Goal: Navigation & Orientation: Find specific page/section

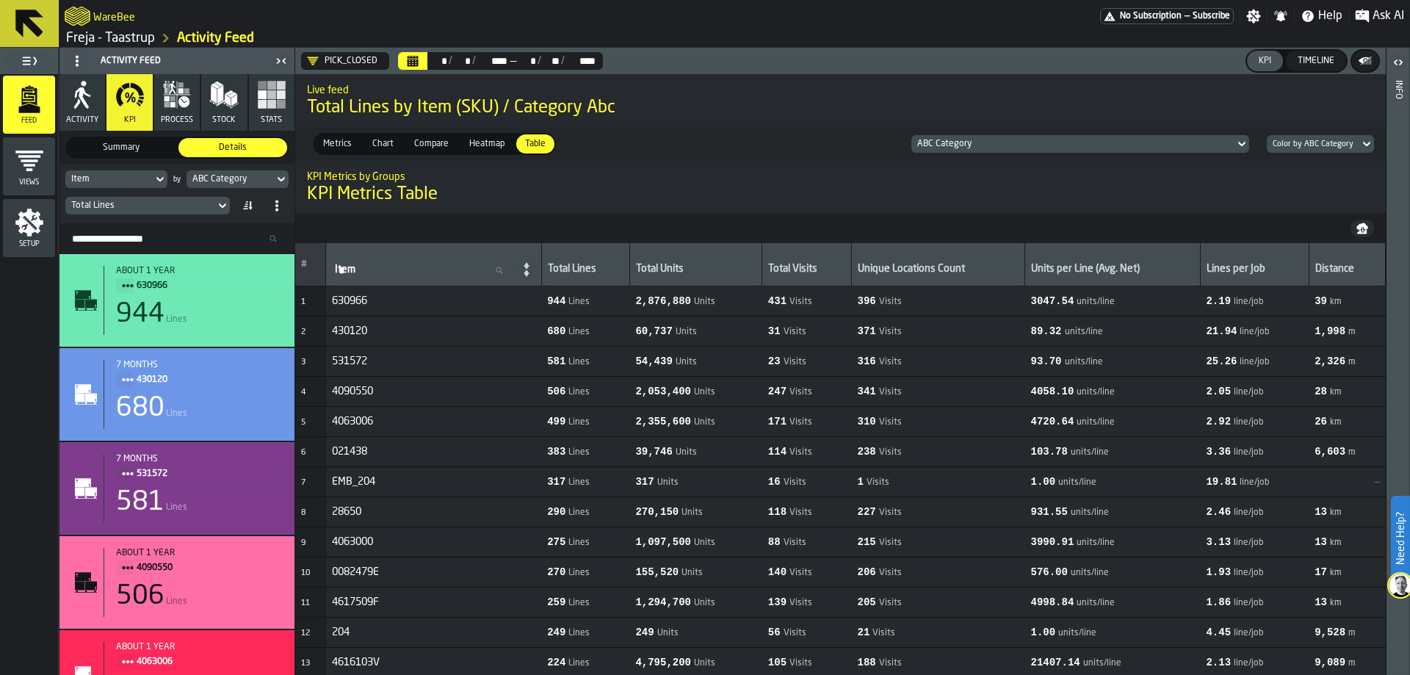
click at [138, 43] on link "Freja - Taastrup" at bounding box center [110, 38] width 89 height 16
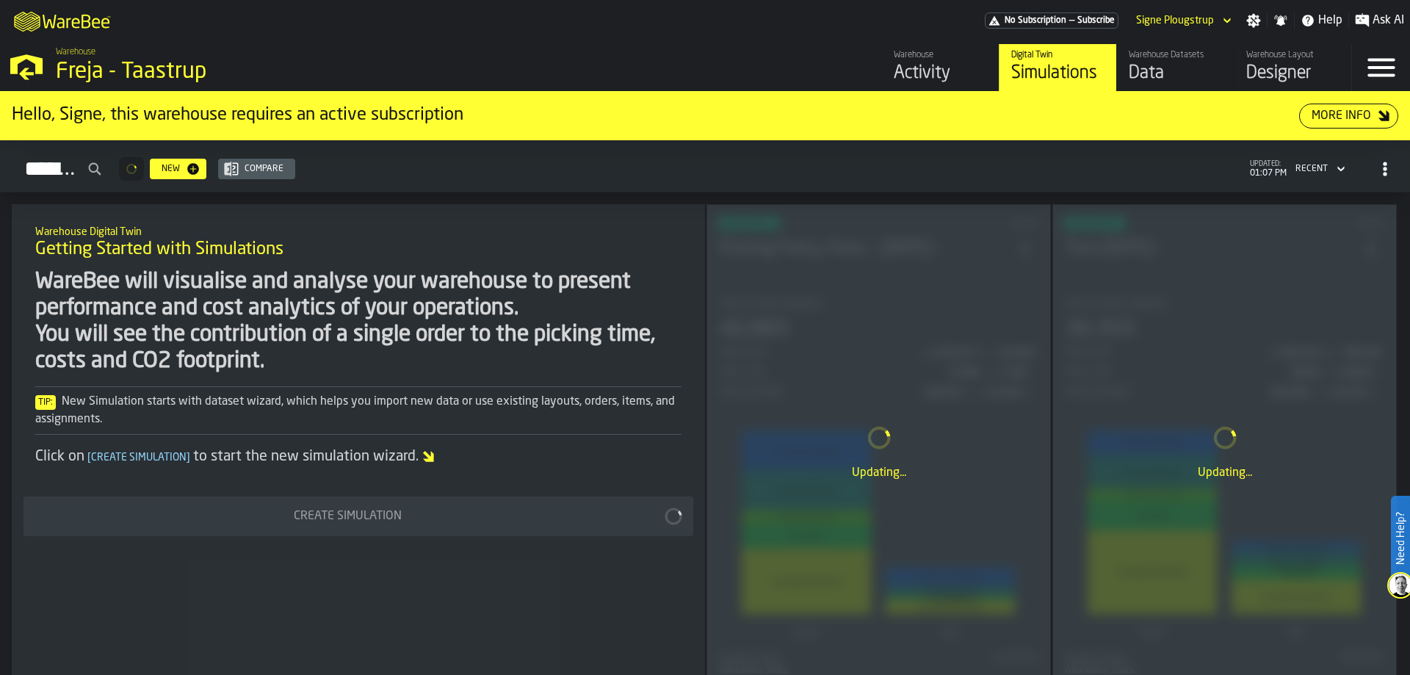
click at [920, 69] on div "Activity" at bounding box center [940, 74] width 93 height 24
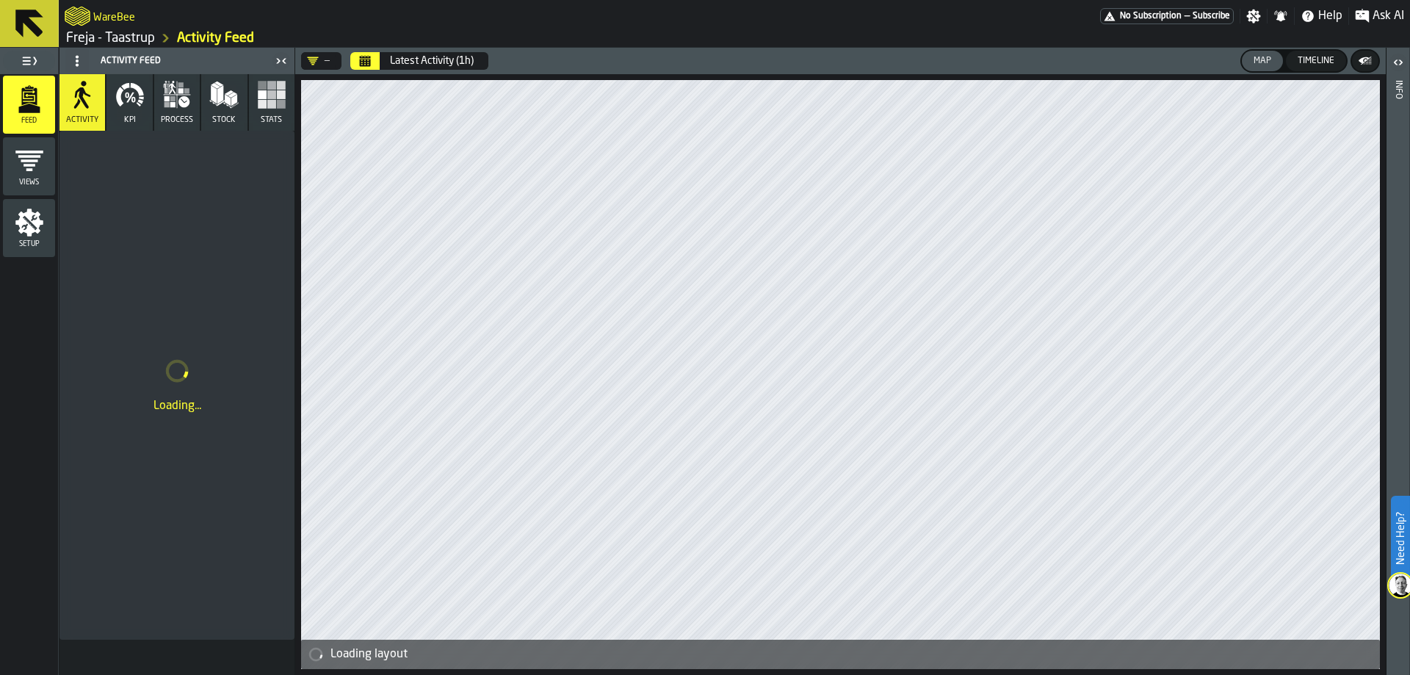
click at [111, 29] on ol "Freja - Taastrup Activity Feed" at bounding box center [400, 38] width 670 height 18
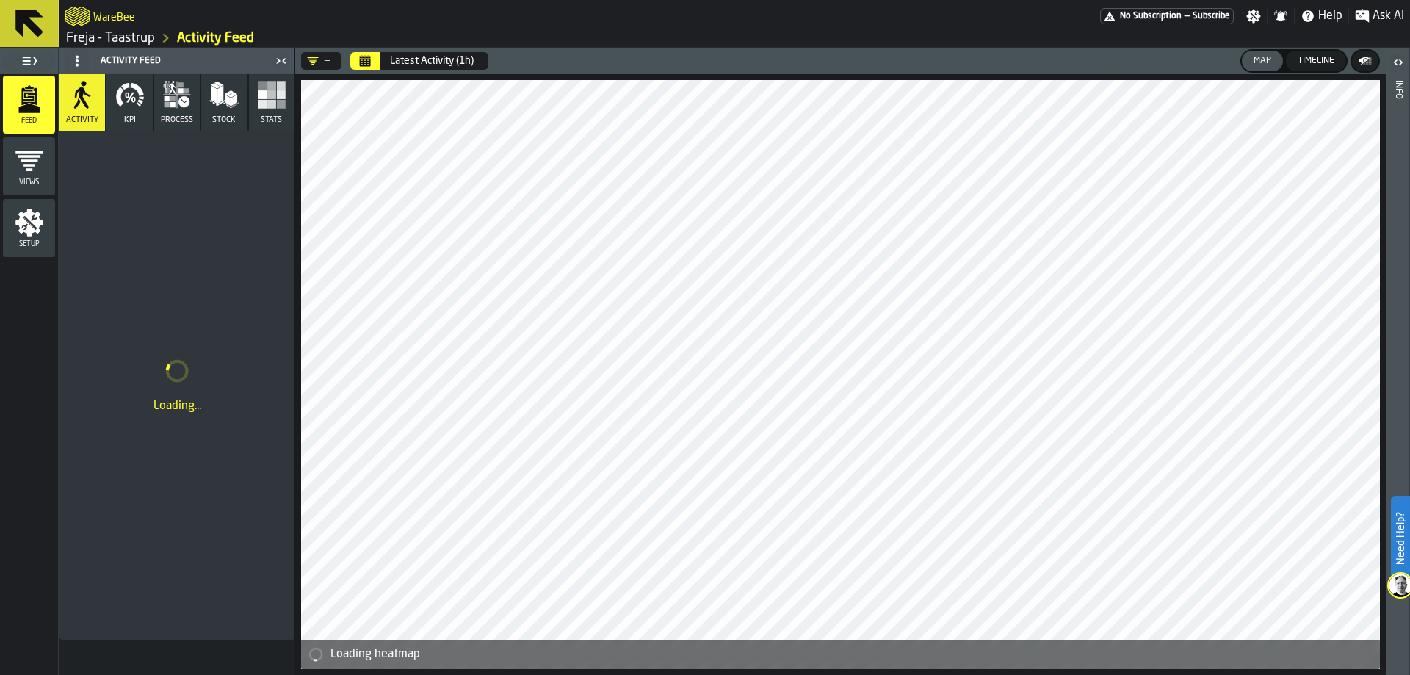
click at [121, 35] on link "Freja - Taastrup" at bounding box center [110, 38] width 89 height 16
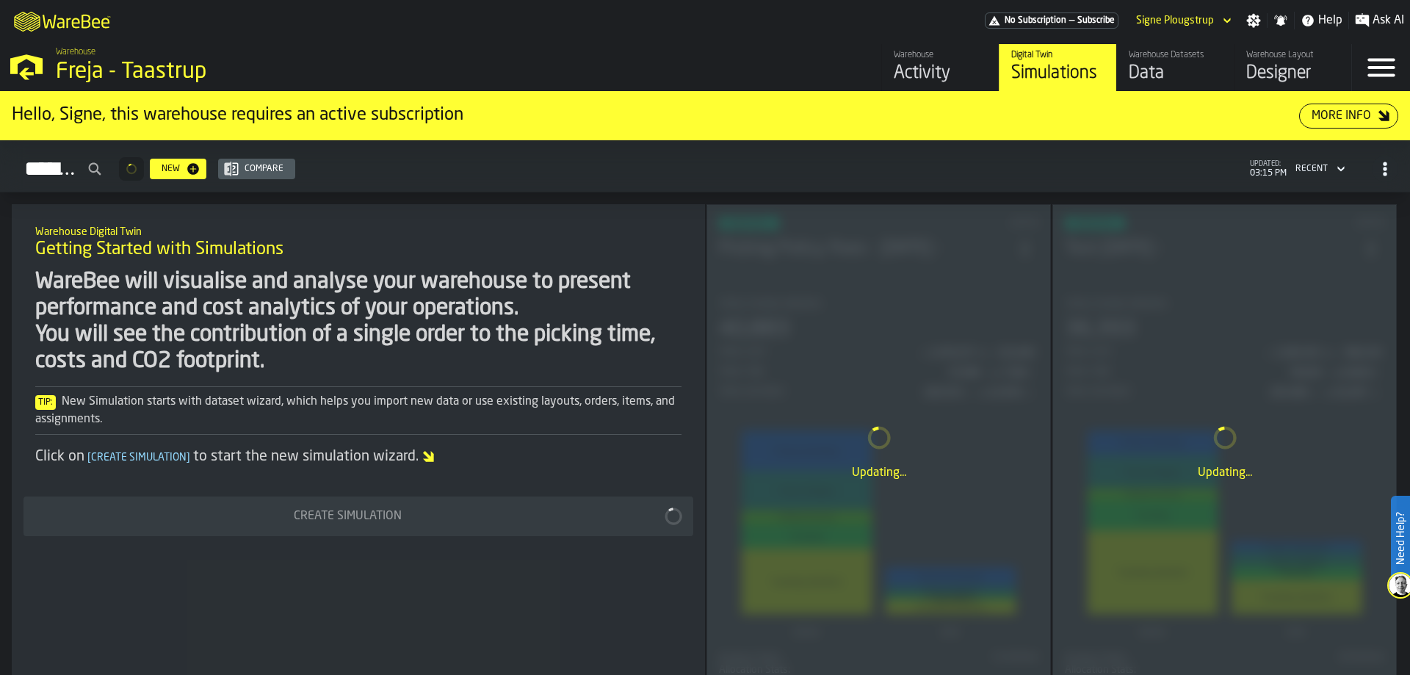
click at [1157, 64] on div "Data" at bounding box center [1175, 74] width 93 height 24
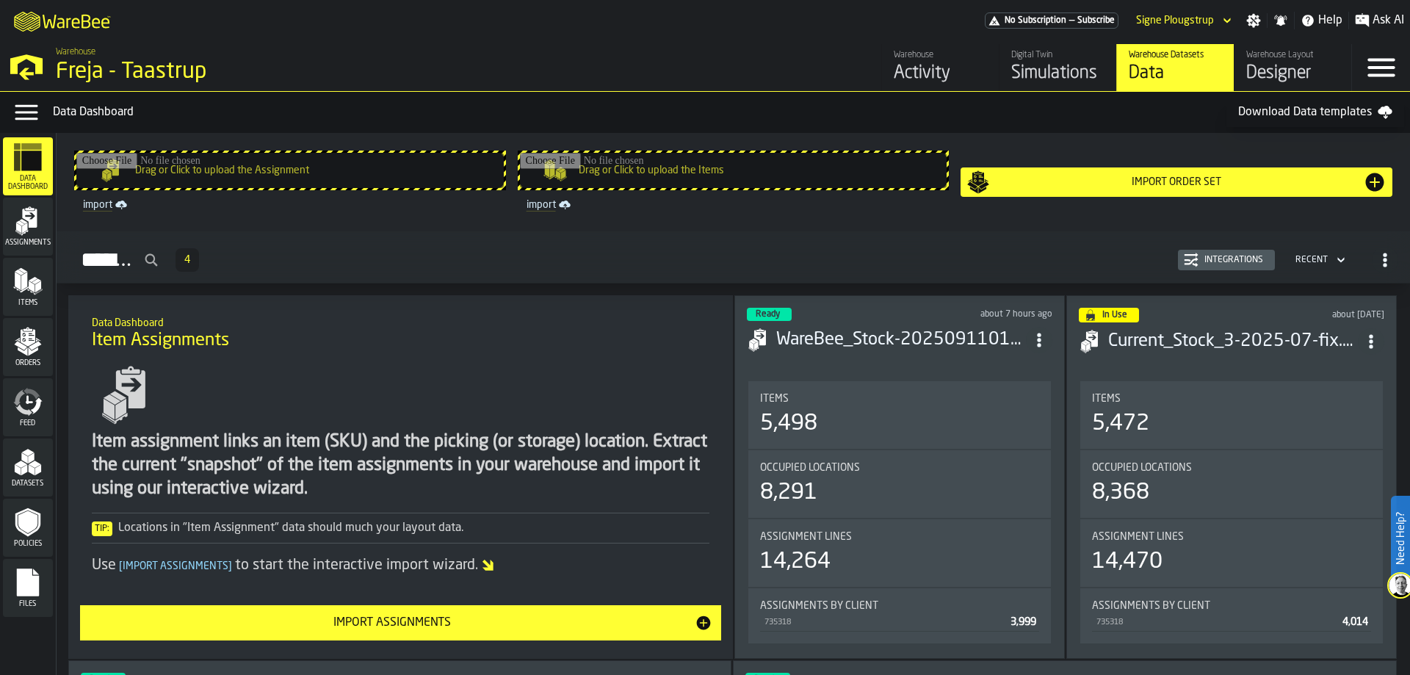
click at [927, 62] on div "Warehouse Activity" at bounding box center [940, 67] width 93 height 35
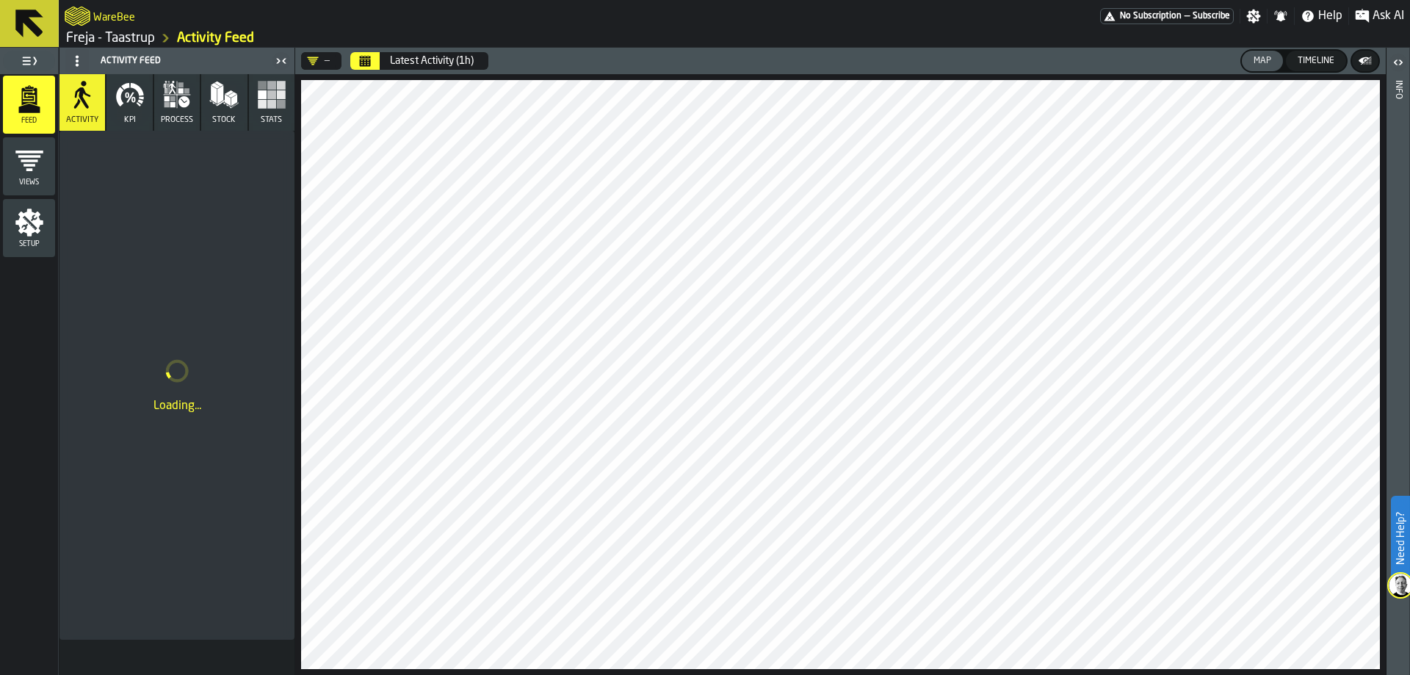
click at [262, 97] on rect "button" at bounding box center [262, 94] width 9 height 9
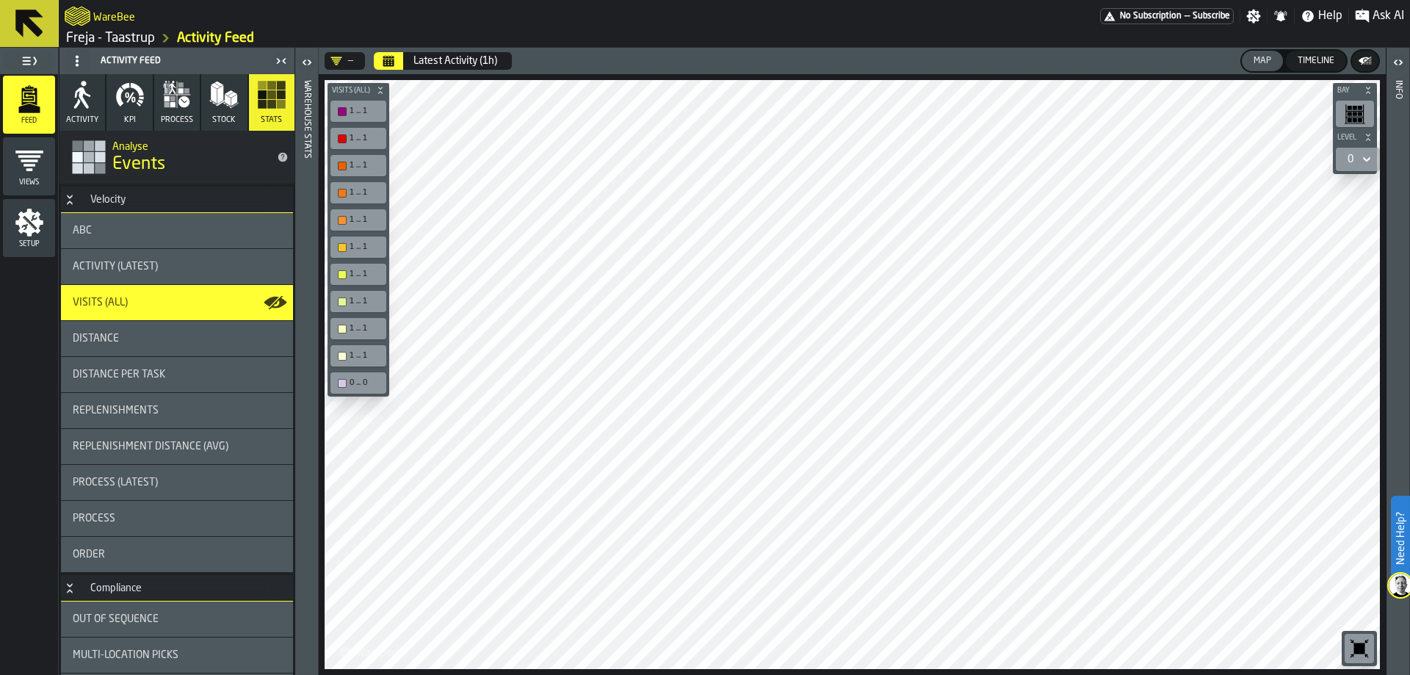
click at [131, 234] on div "ABC" at bounding box center [177, 231] width 209 height 12
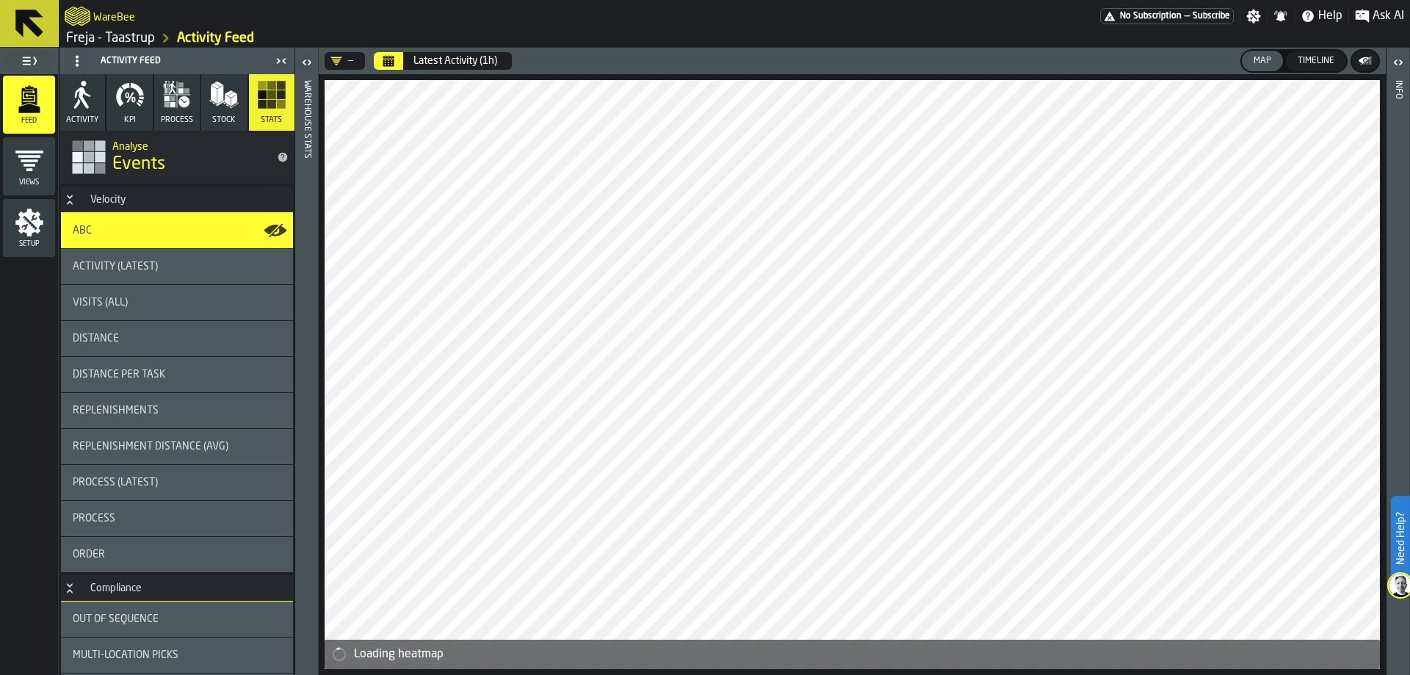
click at [226, 122] on span "Stock" at bounding box center [224, 120] width 24 height 10
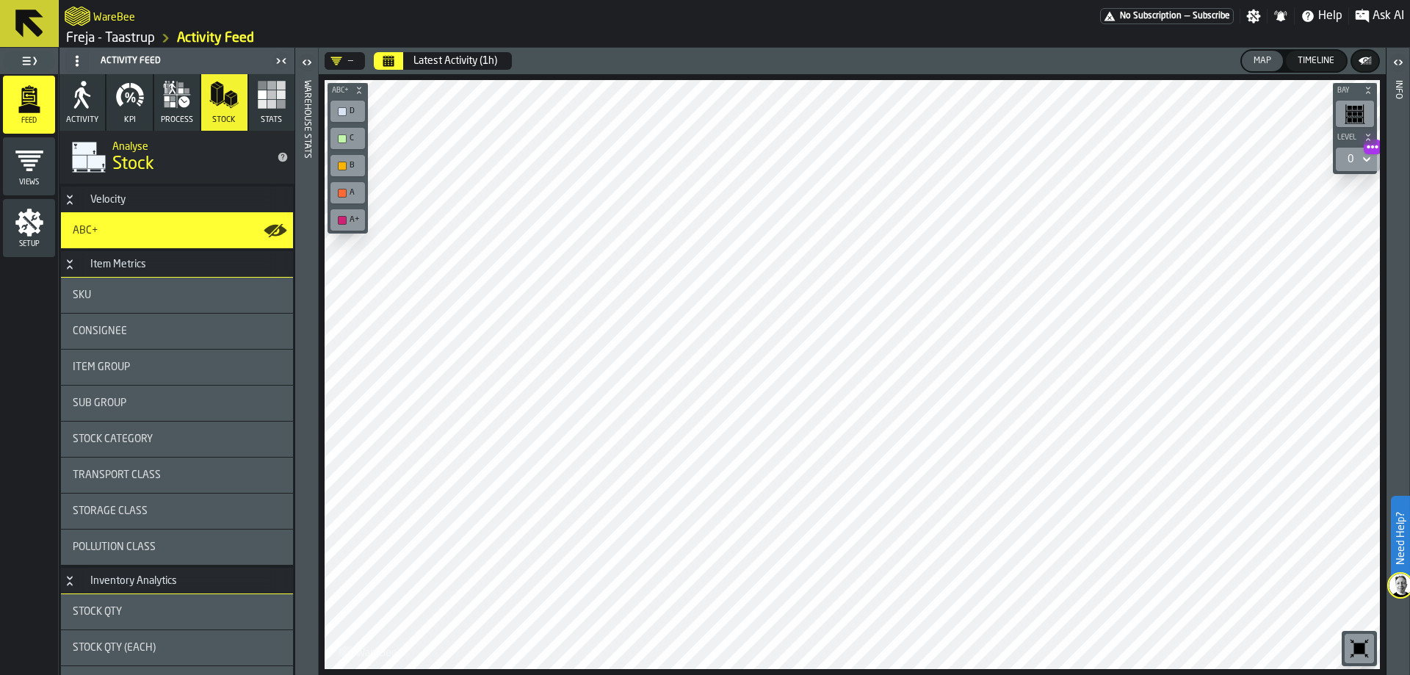
click at [152, 29] on ol "Freja - Taastrup Activity Feed" at bounding box center [400, 38] width 670 height 18
click at [148, 34] on link "Freja - Taastrup" at bounding box center [110, 38] width 89 height 16
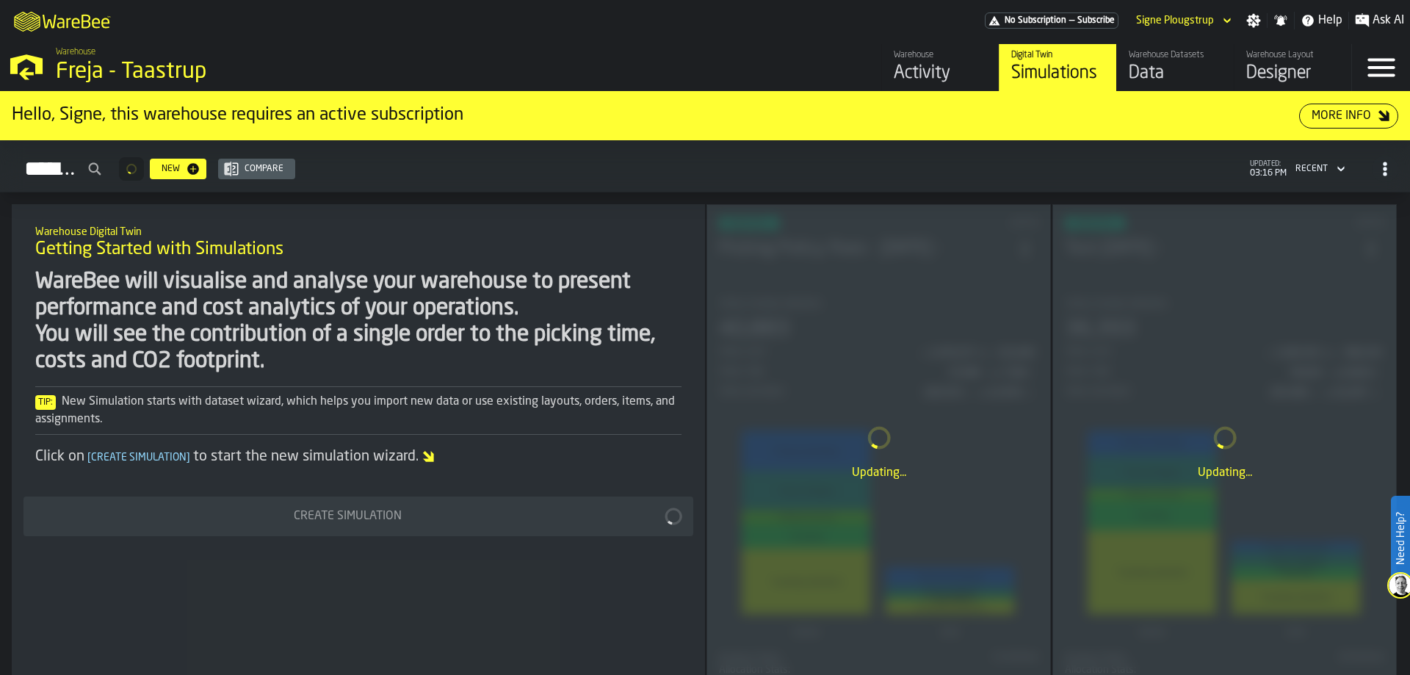
click at [1149, 74] on div "Data" at bounding box center [1175, 74] width 93 height 24
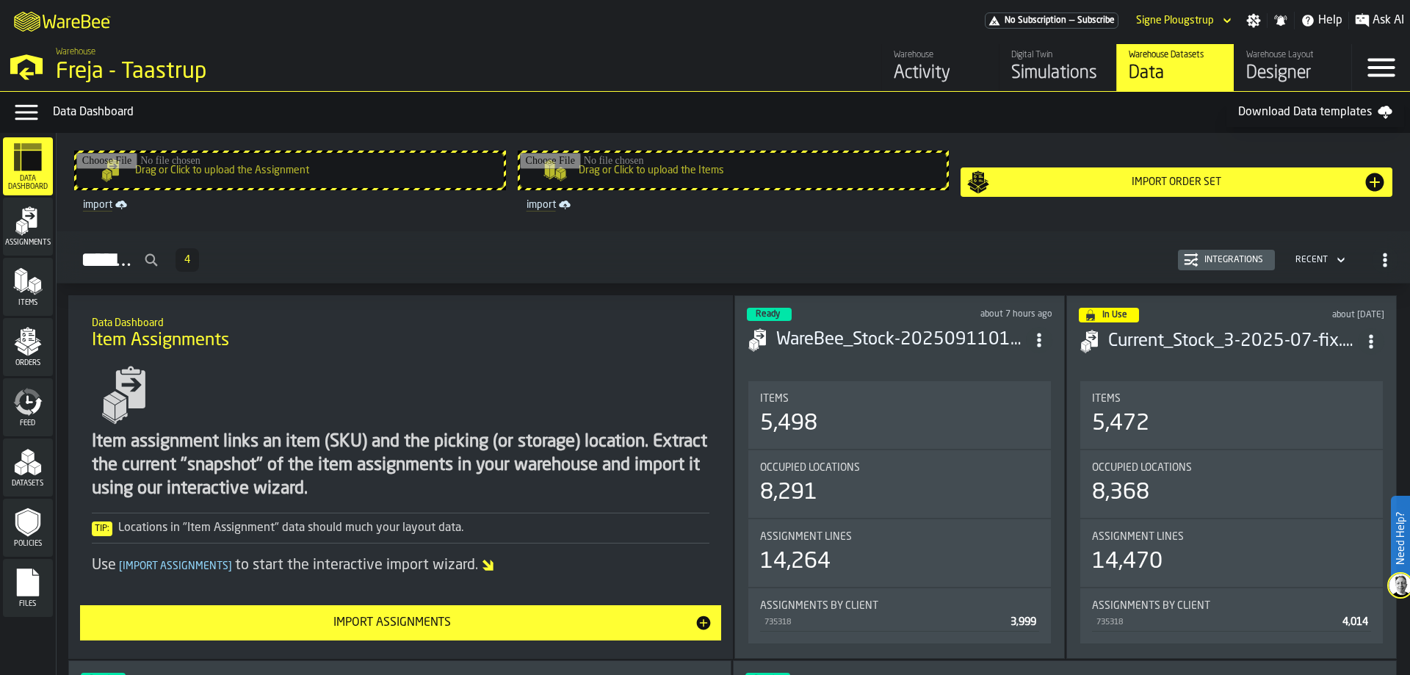
click at [25, 477] on icon "menu Datasets" at bounding box center [27, 461] width 29 height 29
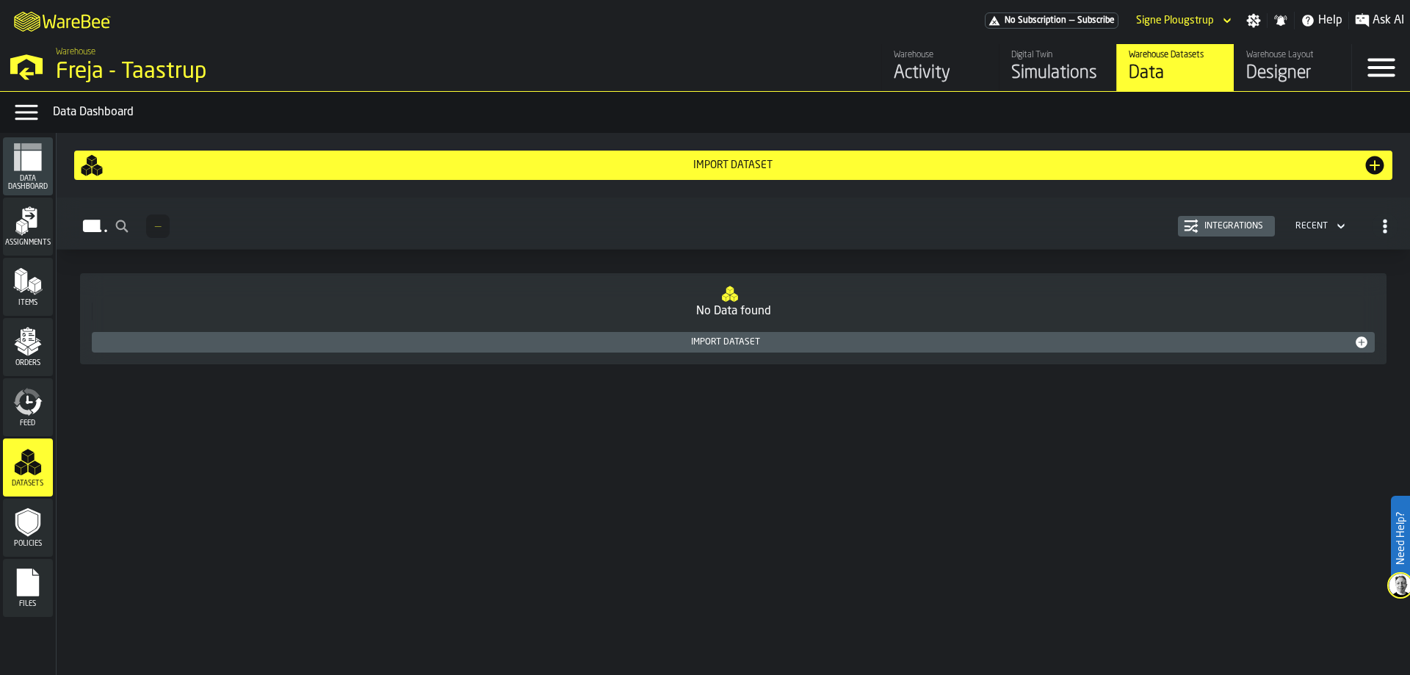
click at [35, 396] on icon "menu Feed" at bounding box center [32, 394] width 17 height 12
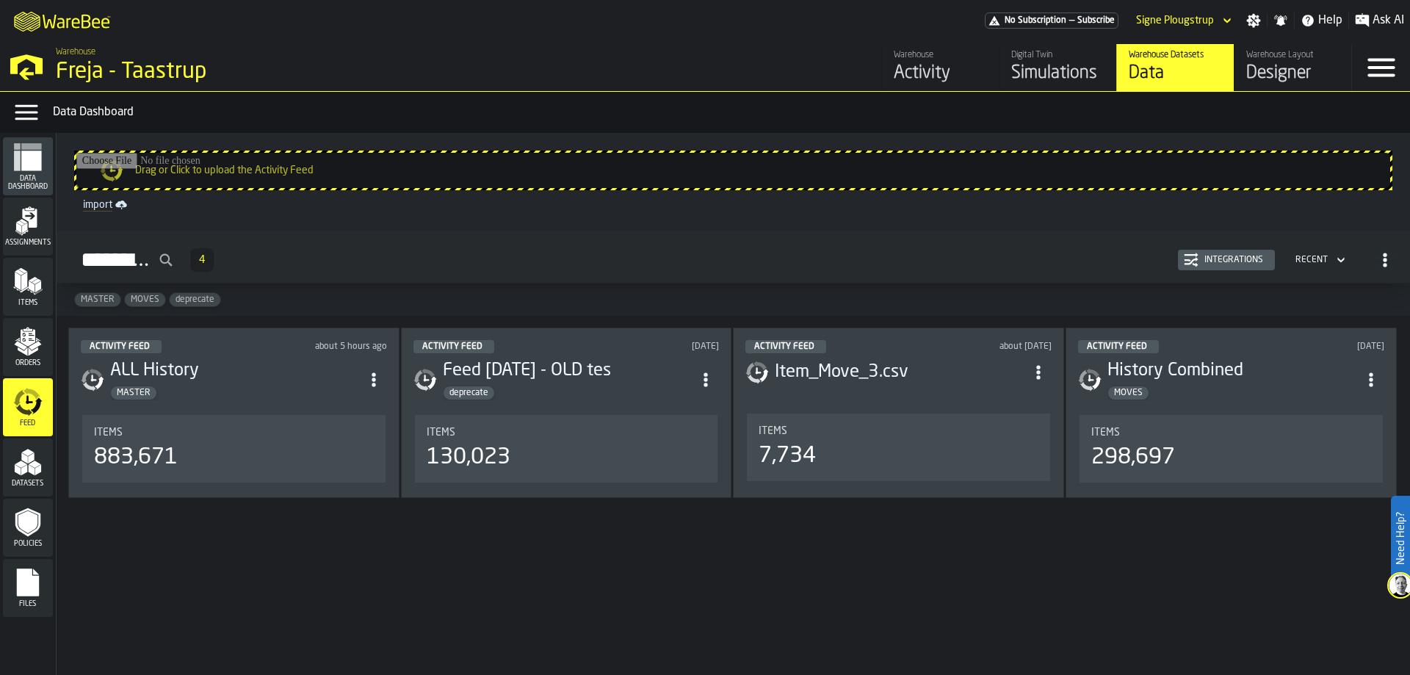
click at [33, 352] on polygon "menu Orders" at bounding box center [33, 351] width 10 height 9
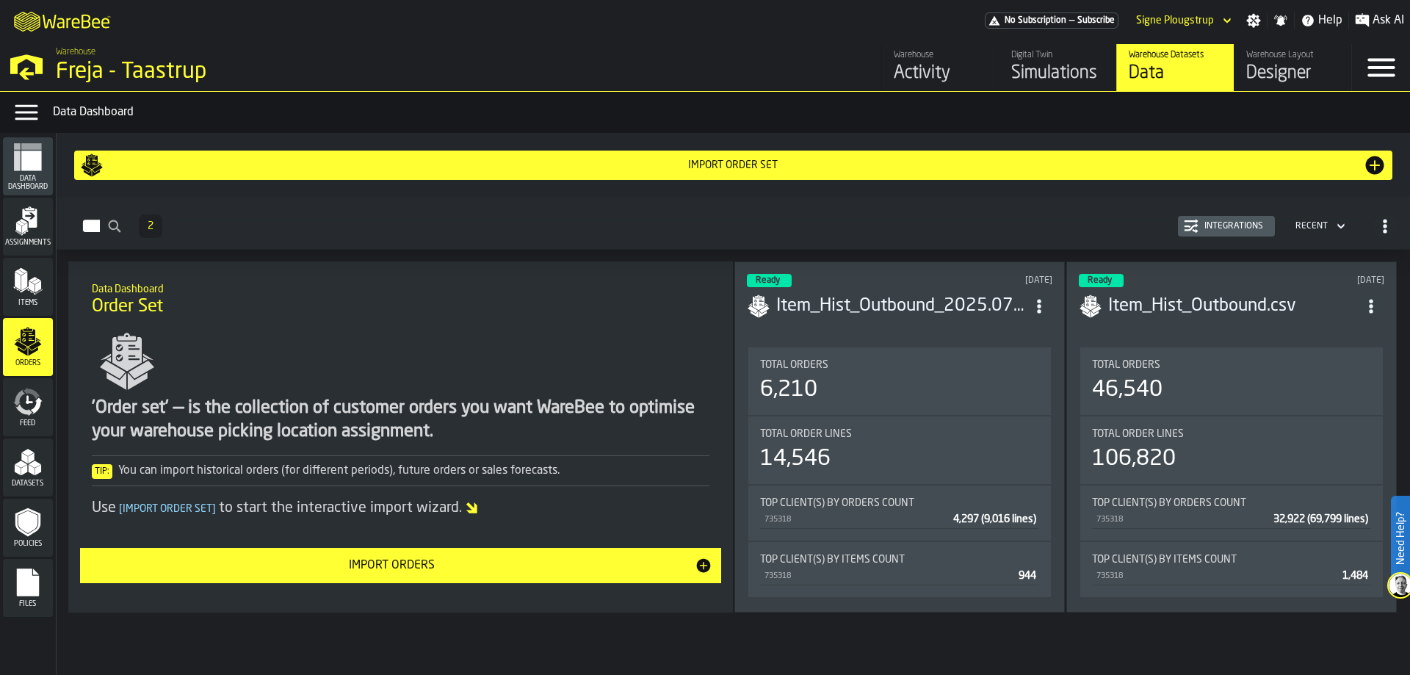
scroll to position [4, 0]
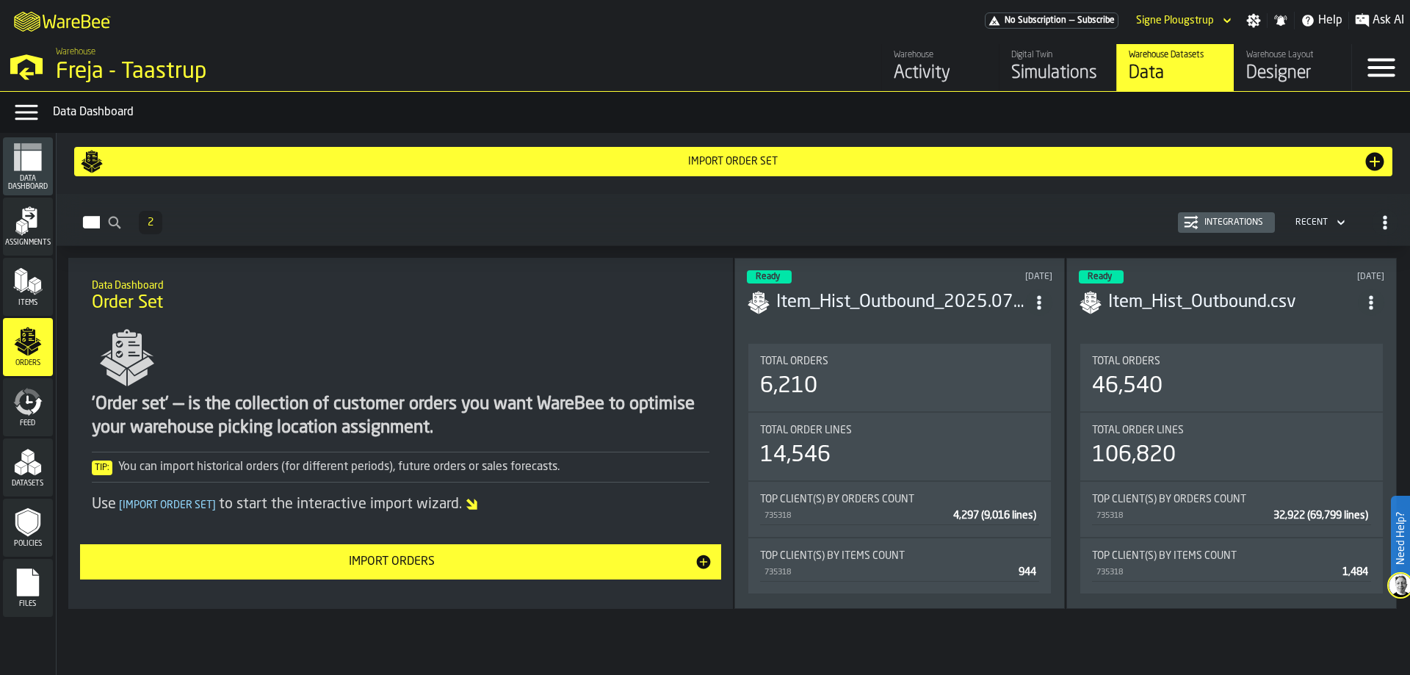
click at [35, 289] on polygon "menu Items" at bounding box center [38, 287] width 6 height 12
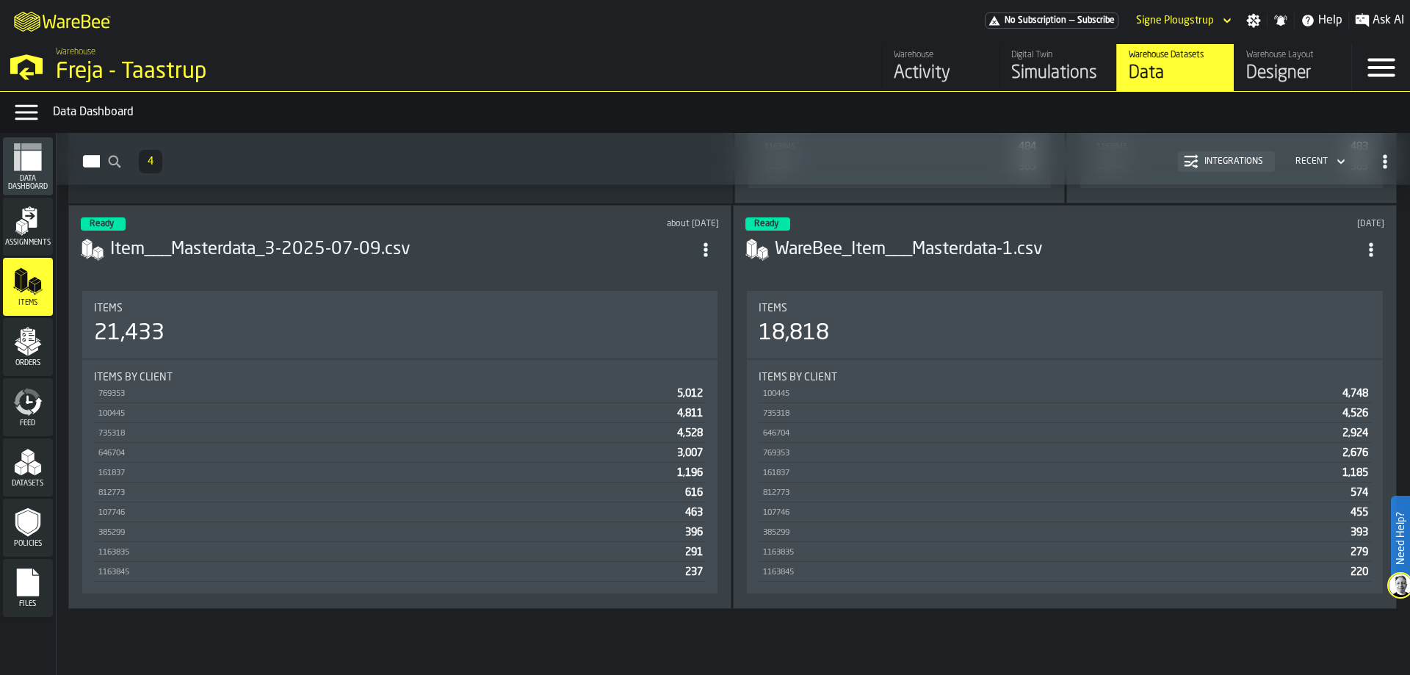
scroll to position [56, 0]
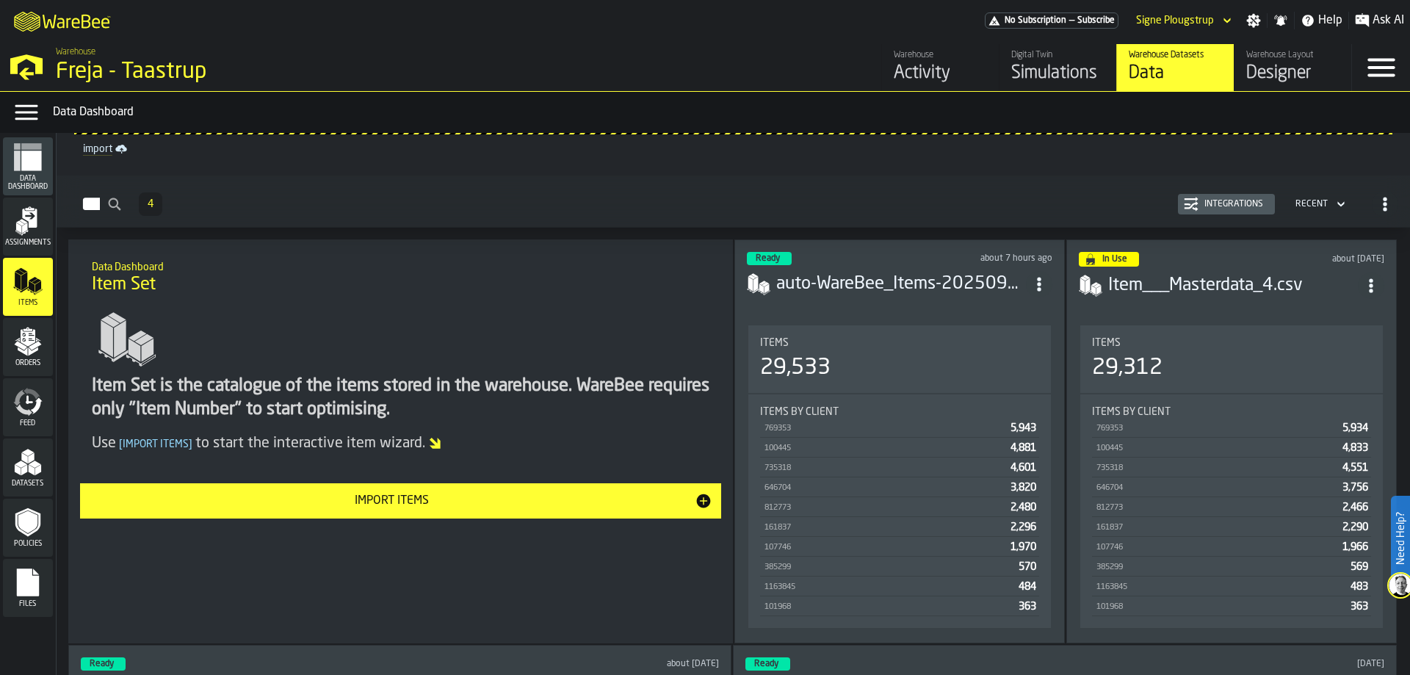
click at [45, 236] on div "Assignments" at bounding box center [28, 226] width 50 height 40
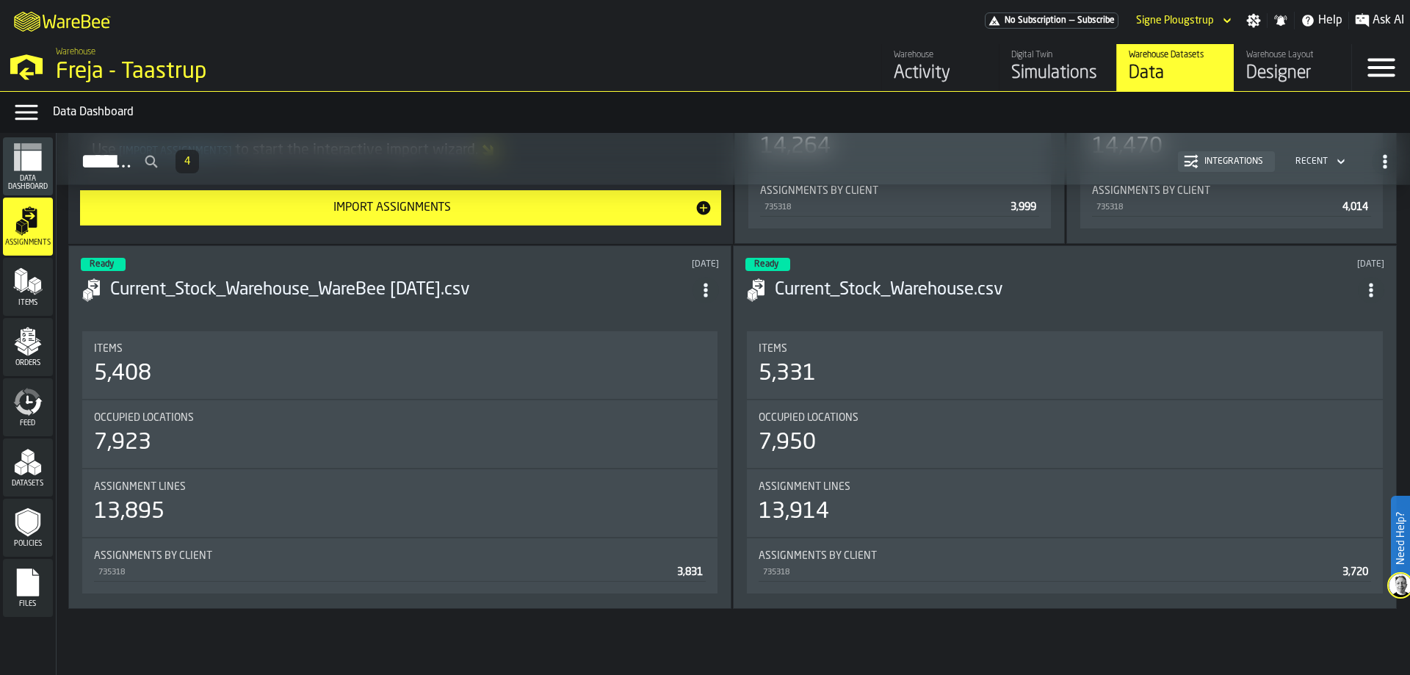
scroll to position [48, 0]
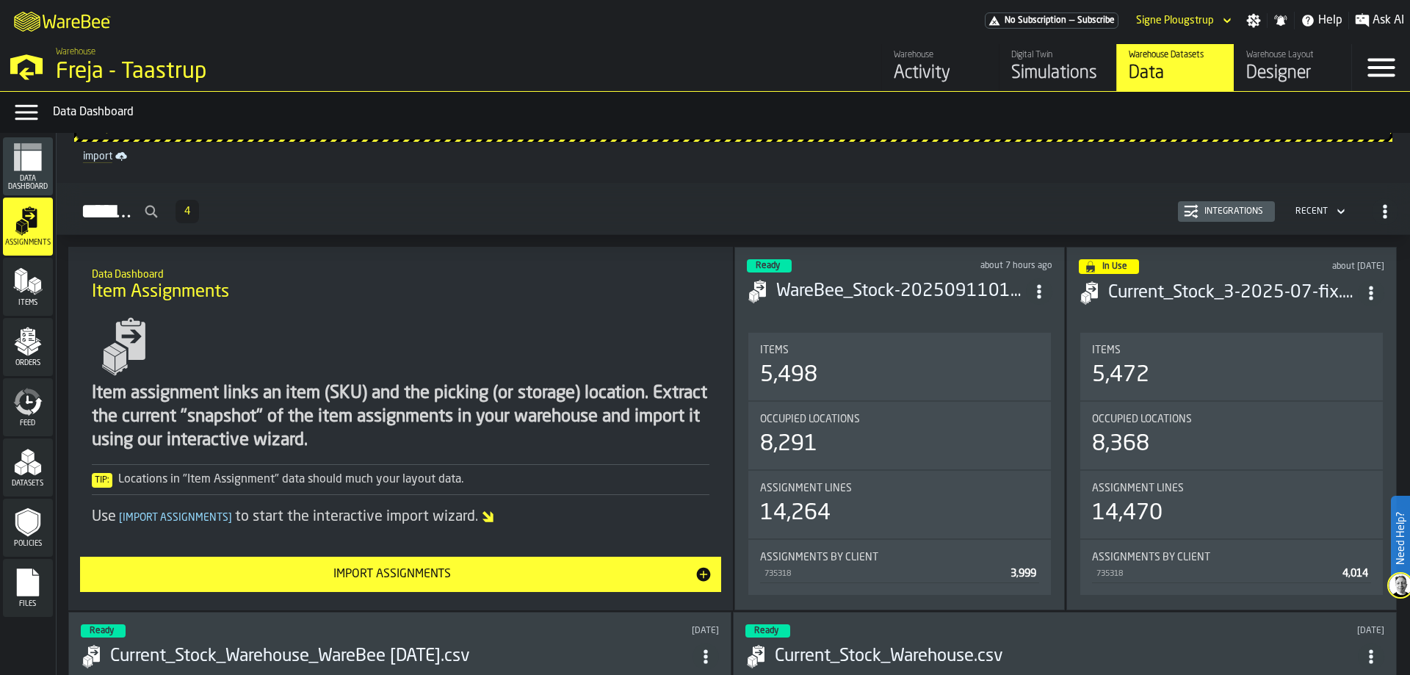
click at [47, 178] on span "Data Dashboard" at bounding box center [28, 183] width 50 height 16
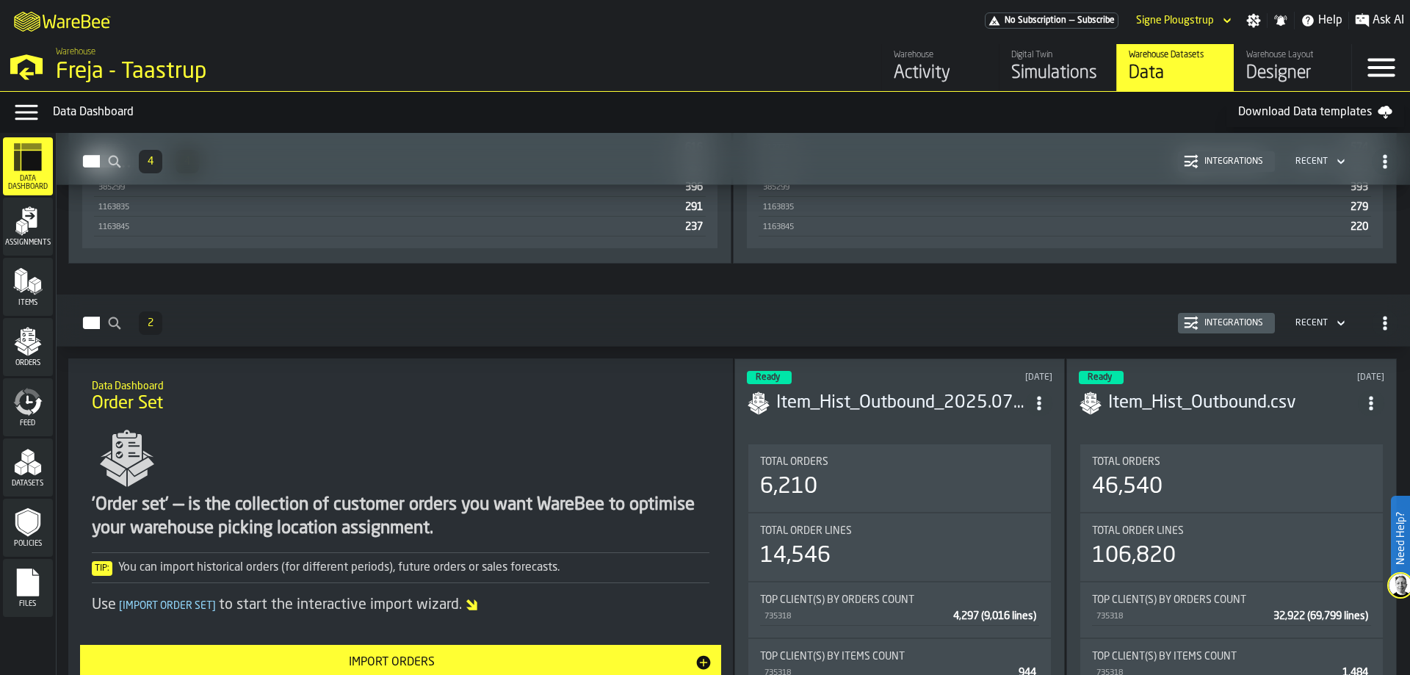
scroll to position [2065, 0]
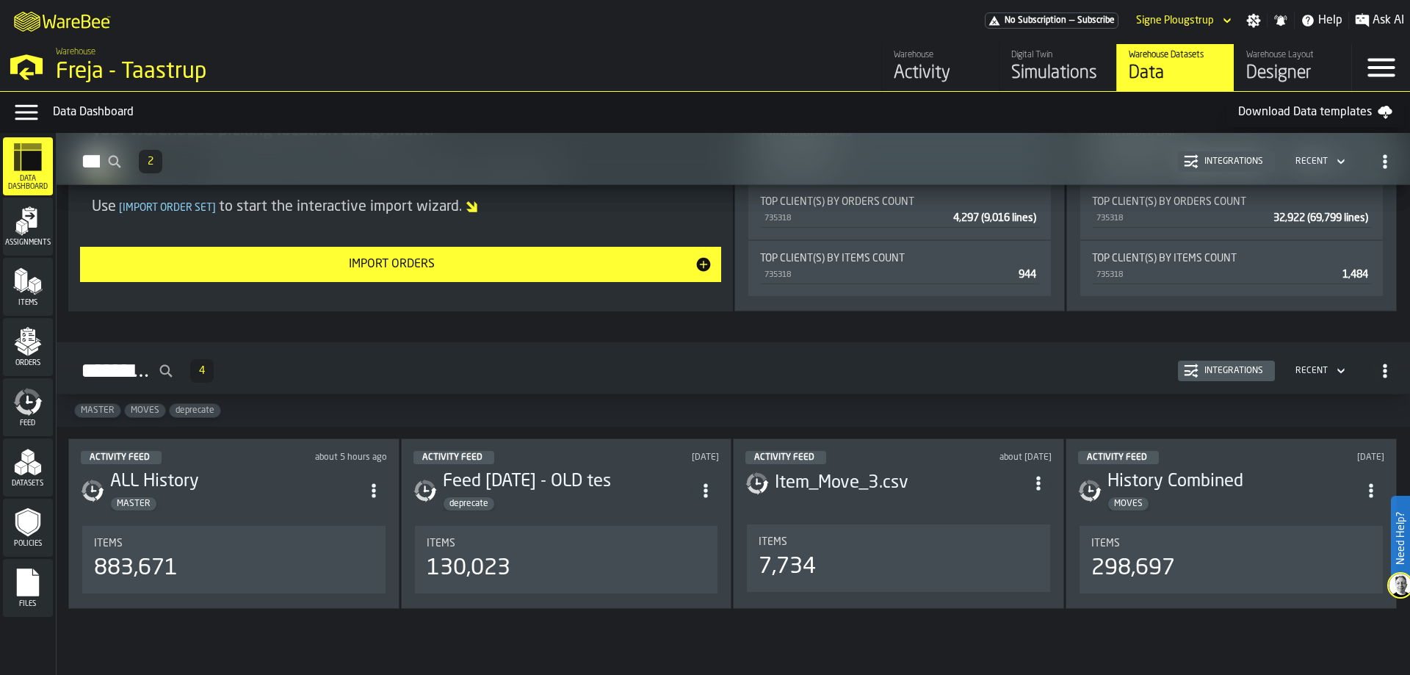
click at [25, 594] on icon "menu Files" at bounding box center [28, 582] width 22 height 28
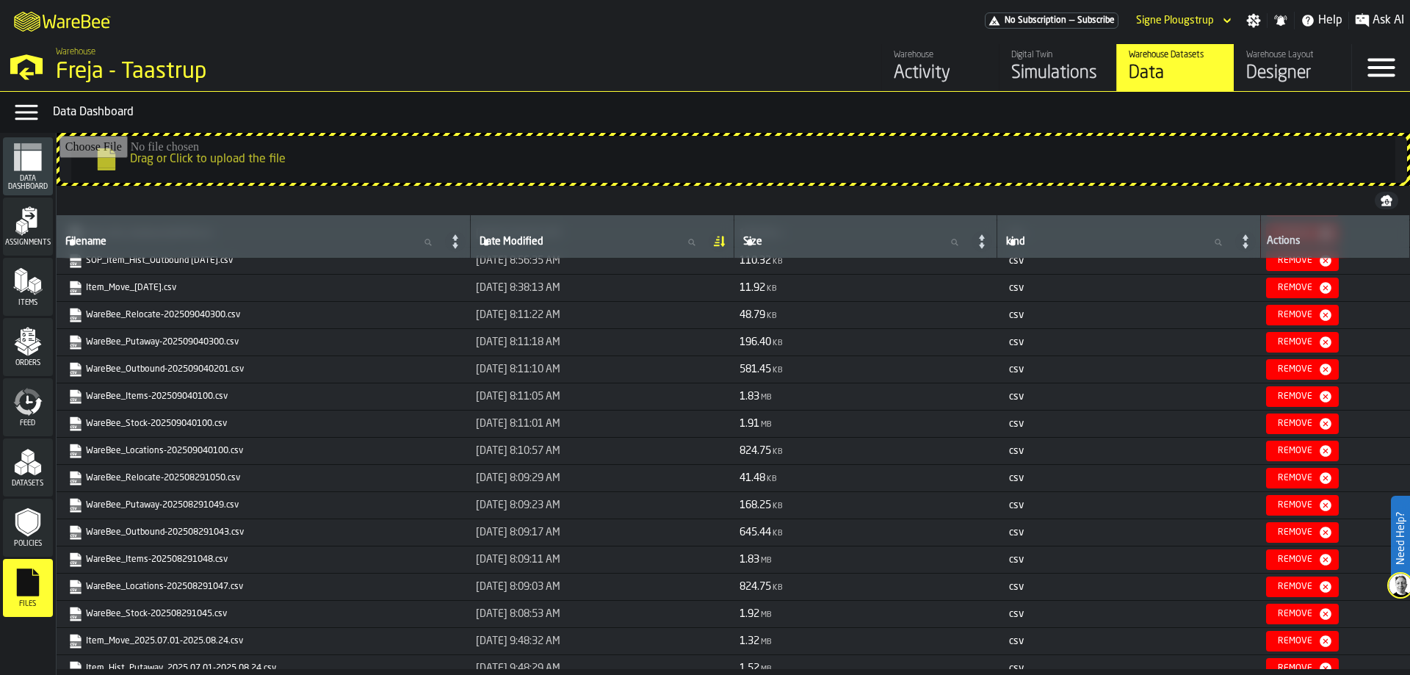
scroll to position [220, 0]
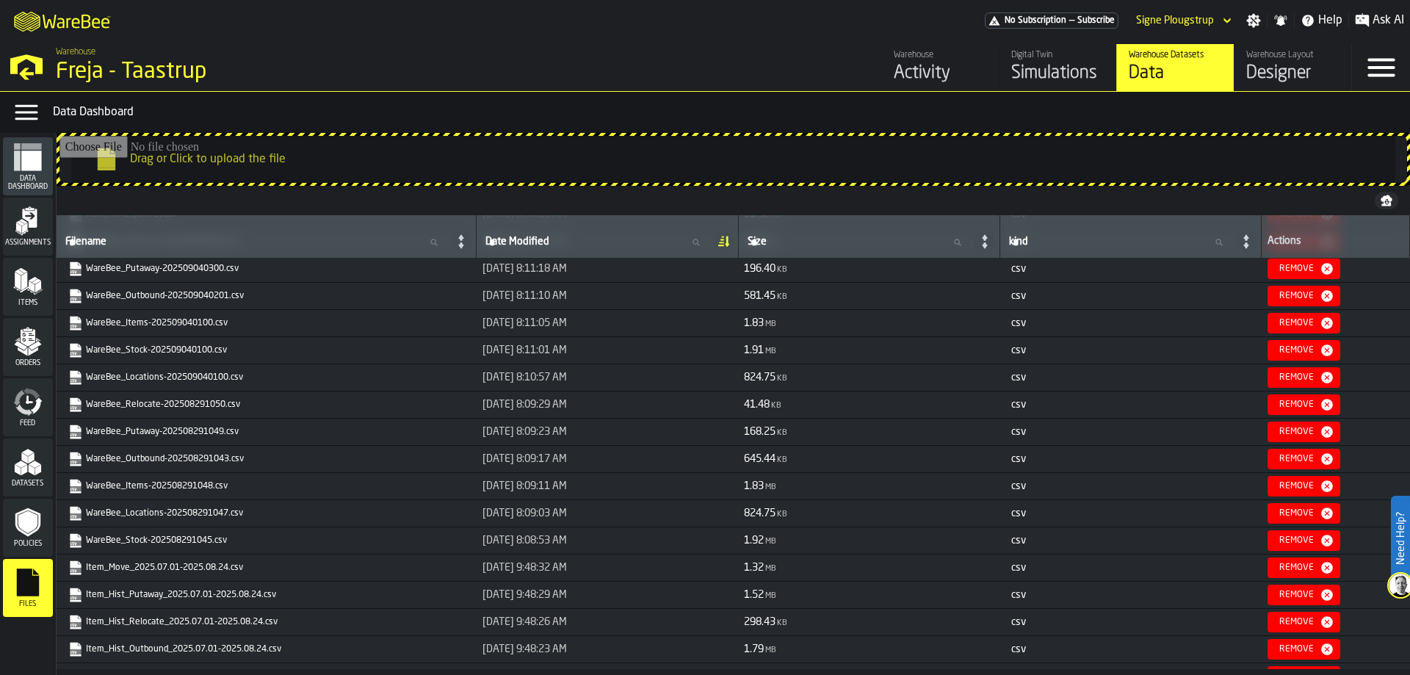
click at [154, 373] on link "WareBee_Locations-202509040100.csv" at bounding box center [265, 377] width 394 height 15
